Goal: Navigation & Orientation: Find specific page/section

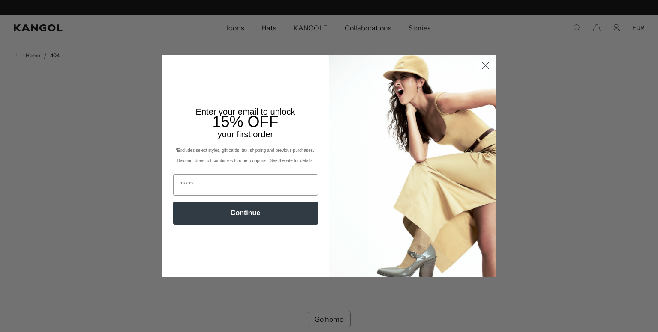
scroll to position [0, 176]
